Goal: Communication & Community: Answer question/provide support

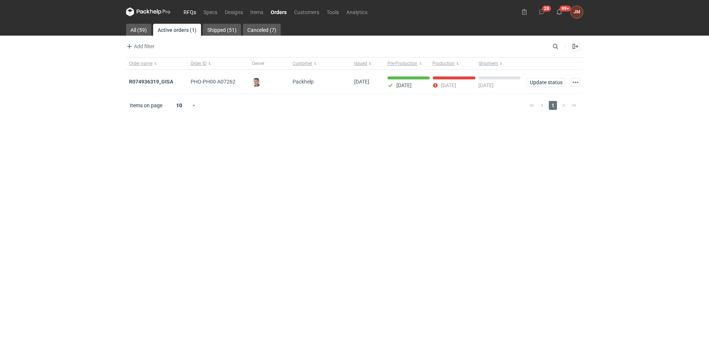
click at [192, 13] on link "RFQs" at bounding box center [190, 11] width 20 height 9
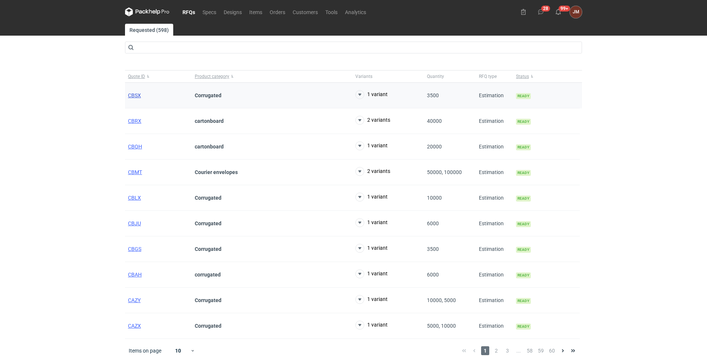
click at [135, 94] on span "CBSX" at bounding box center [134, 95] width 13 height 6
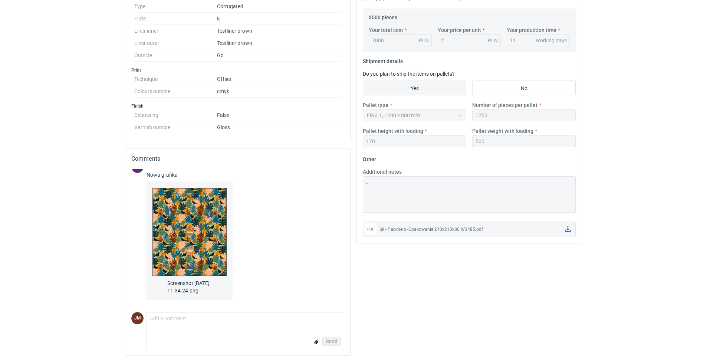
scroll to position [254, 0]
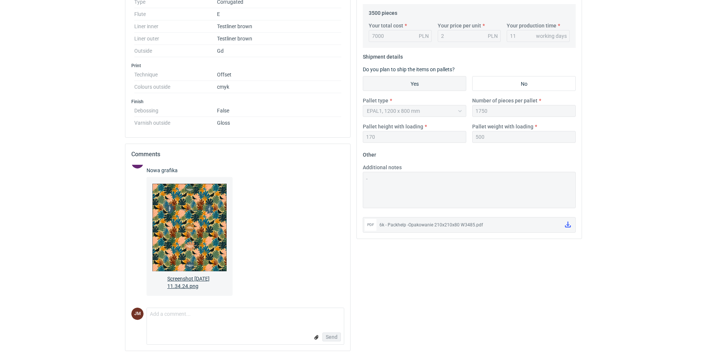
click at [191, 272] on span "Screenshot [DATE] 11.34.24.png" at bounding box center [189, 281] width 44 height 18
drag, startPoint x: 705, startPoint y: 213, endPoint x: 708, endPoint y: 199, distance: 14.0
click at [197, 230] on img at bounding box center [189, 227] width 74 height 89
click at [182, 280] on span "Screenshot [DATE] 11.34.24.png" at bounding box center [189, 281] width 44 height 18
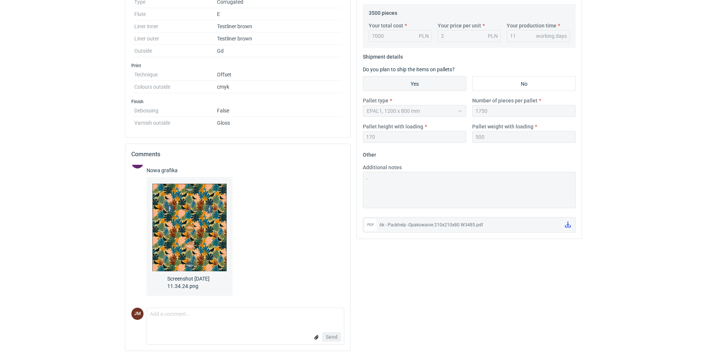
drag, startPoint x: 342, startPoint y: 279, endPoint x: 348, endPoint y: 201, distance: 78.1
click at [348, 201] on div "MP [PERSON_NAME] [DATE] 13:13:08 Re-order R691848603_JMBB MP [PERSON_NAME] [DAT…" at bounding box center [237, 258] width 225 height 186
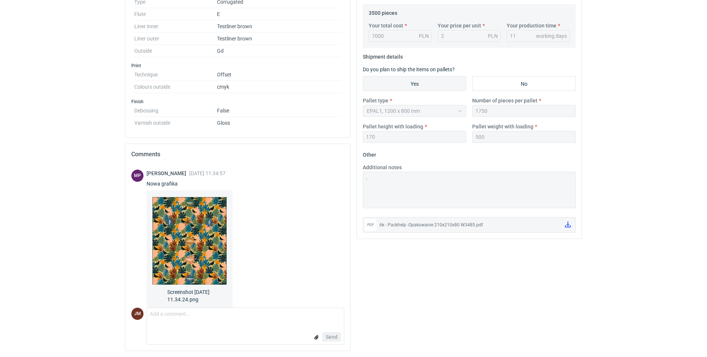
scroll to position [75, 0]
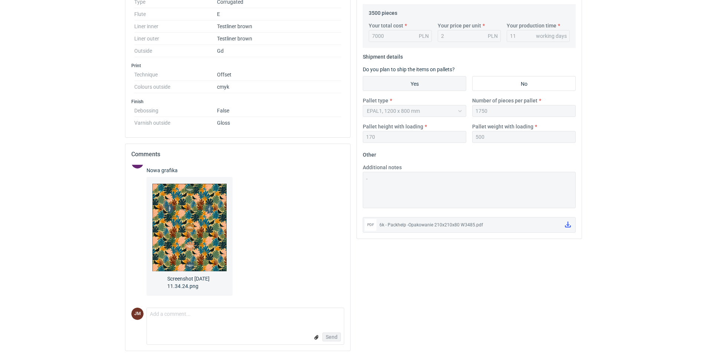
click at [207, 323] on form "Comment message Send" at bounding box center [245, 325] width 198 height 37
click at [341, 296] on div "MP [PERSON_NAME] [DATE] 11:34:57 Nowa grafika Screenshot [DATE] 11.34.24.png" at bounding box center [237, 227] width 213 height 142
click at [184, 321] on textarea "Comment message" at bounding box center [245, 316] width 197 height 16
drag, startPoint x: 349, startPoint y: 239, endPoint x: 348, endPoint y: 191, distance: 47.8
click at [348, 191] on div "MP [PERSON_NAME] [DATE] 13:13:08 Re-order R691848603_JMBB MP [PERSON_NAME] [DAT…" at bounding box center [237, 258] width 225 height 186
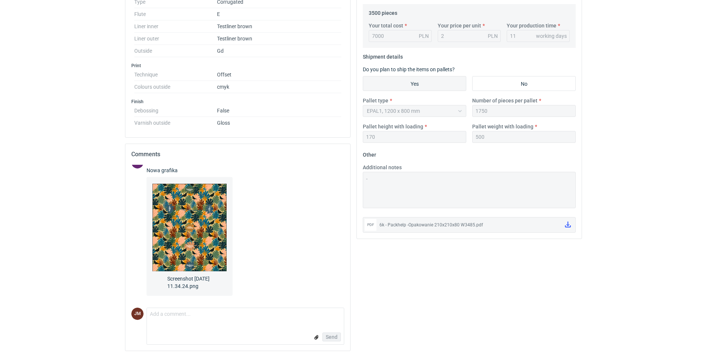
click at [192, 329] on div "Send" at bounding box center [245, 336] width 197 height 15
click at [162, 319] on textarea "Comment message" at bounding box center [245, 316] width 197 height 16
click at [210, 323] on textarea "Comment message" at bounding box center [245, 316] width 197 height 16
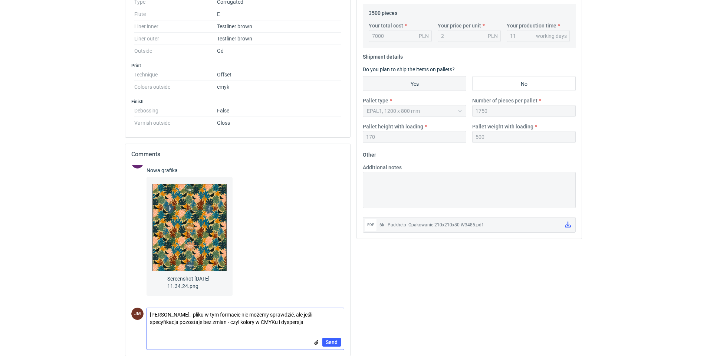
click at [288, 314] on textarea "[PERSON_NAME], pliku w tym formacie nie możemy sprawdzić, ale jeśli specyfikacj…" at bounding box center [245, 318] width 197 height 21
drag, startPoint x: 209, startPoint y: 320, endPoint x: 219, endPoint y: 334, distance: 16.5
click at [209, 320] on textarea "[PERSON_NAME], pliku w tym formacie nie możemy sprawdzić, ale jeśli specyfikacj…" at bounding box center [245, 318] width 197 height 21
click at [286, 325] on textarea "[PERSON_NAME], pliku w tym formacie nie możemy sprawdzić, ale jeśli specyfikacj…" at bounding box center [245, 318] width 197 height 21
type textarea "[PERSON_NAME], pliku w tym formacie nie możemy sprawdzić, ale jeśli specyfikacj…"
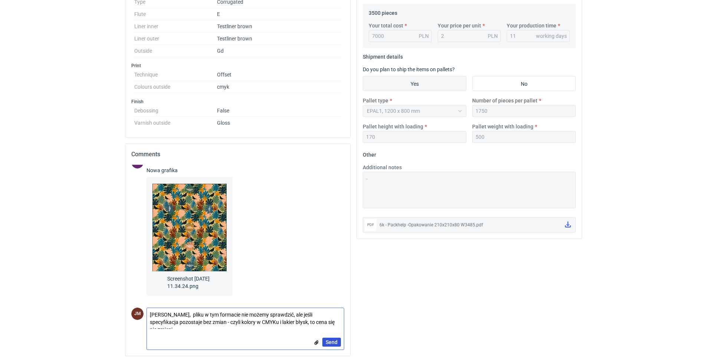
click at [333, 340] on span "Send" at bounding box center [332, 341] width 12 height 5
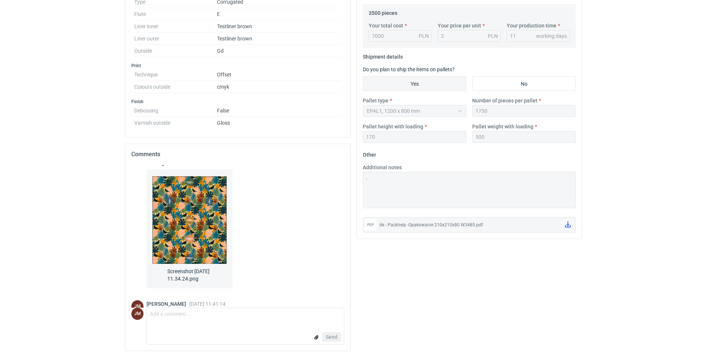
scroll to position [120, 0]
